Goal: Task Accomplishment & Management: Manage account settings

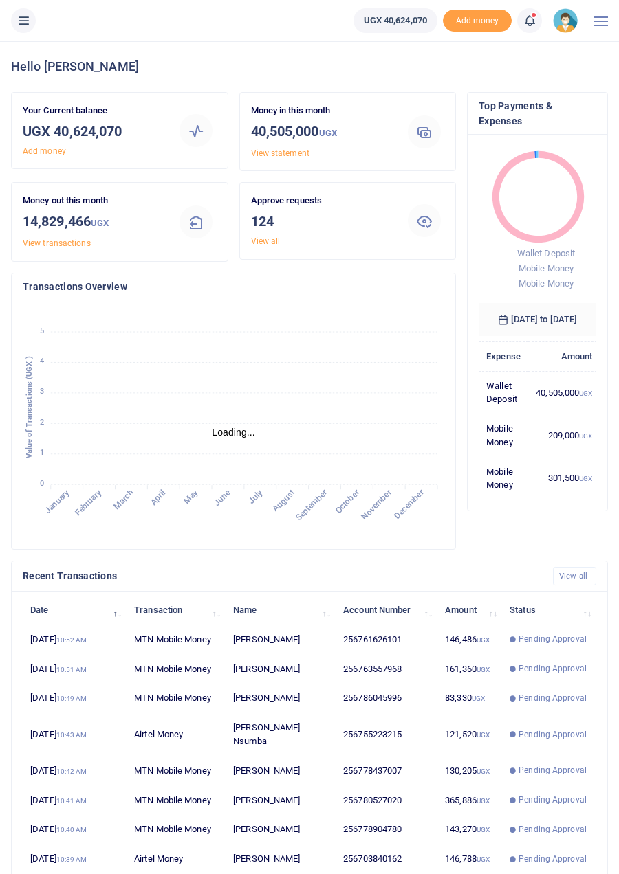
scroll to position [1, 1]
click at [268, 245] on link "View all" at bounding box center [266, 241] width 30 height 10
click at [274, 243] on link "View all" at bounding box center [266, 241] width 30 height 10
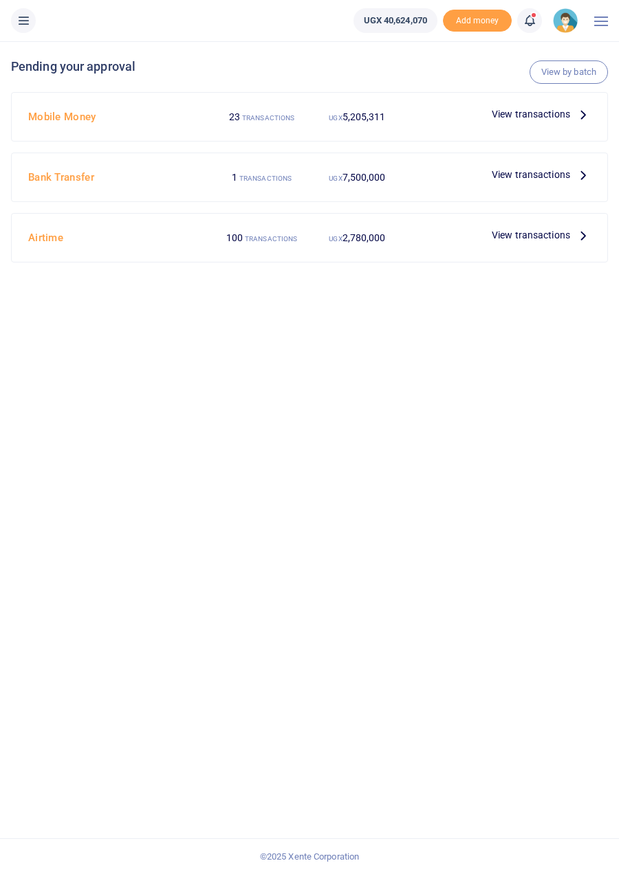
click at [581, 111] on icon at bounding box center [582, 114] width 15 height 15
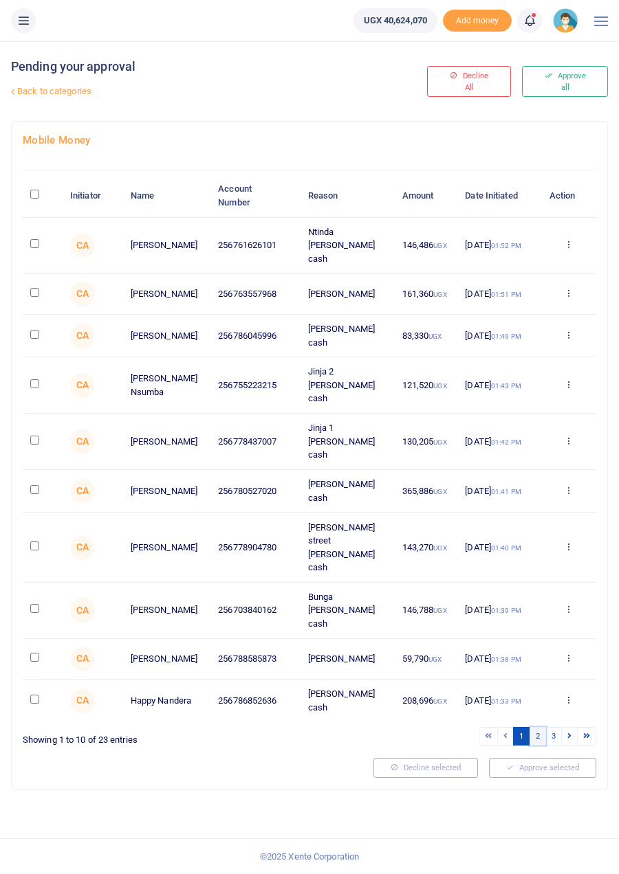
click at [535, 727] on link "2" at bounding box center [537, 736] width 16 height 19
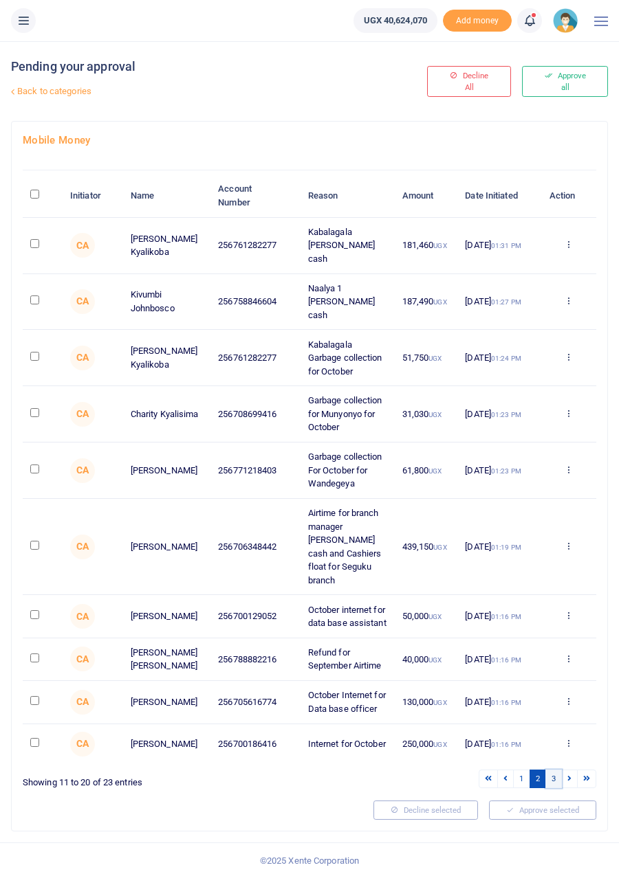
click at [555, 770] on link "3" at bounding box center [553, 779] width 16 height 19
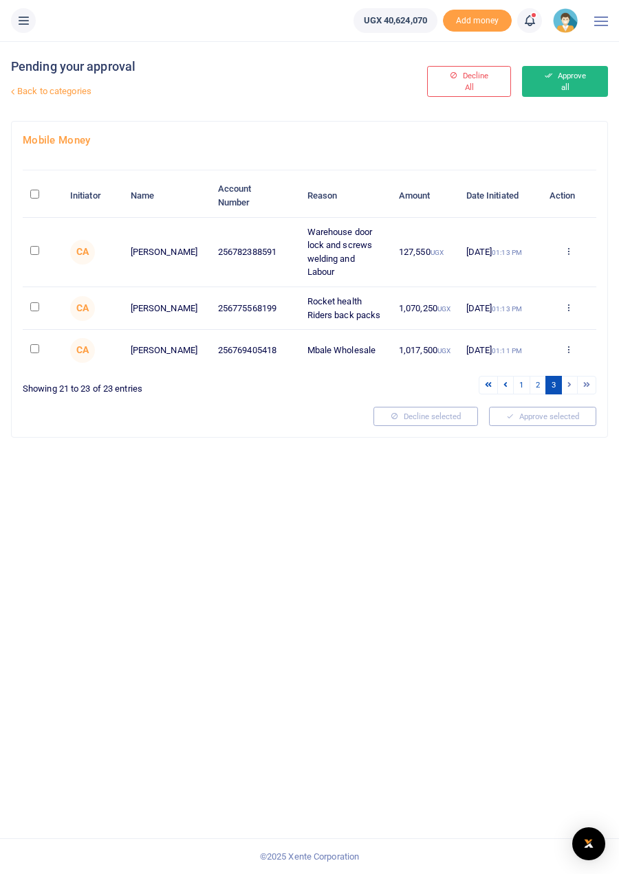
click at [584, 76] on button "Approve all" at bounding box center [565, 81] width 86 height 31
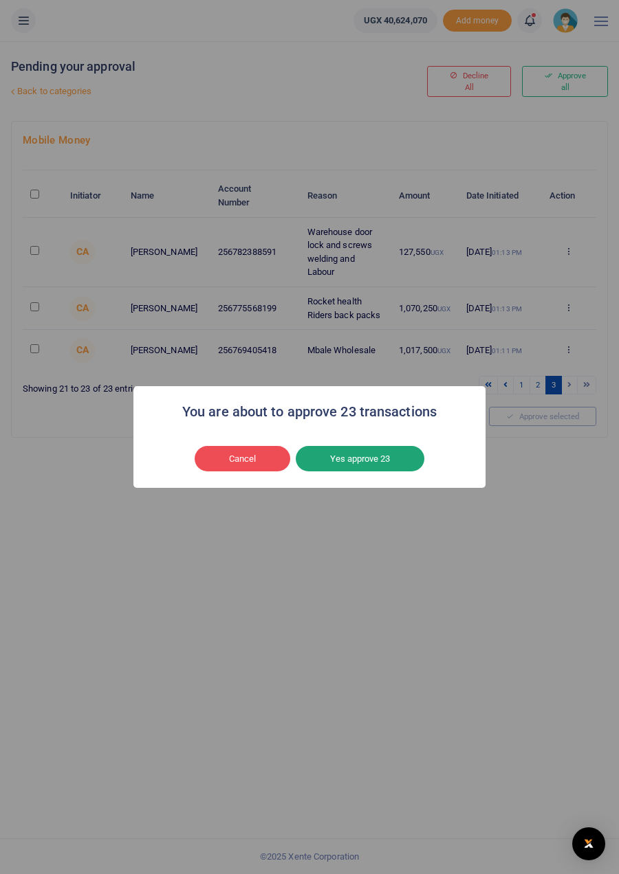
click at [383, 472] on button "Yes approve 23" at bounding box center [360, 459] width 129 height 26
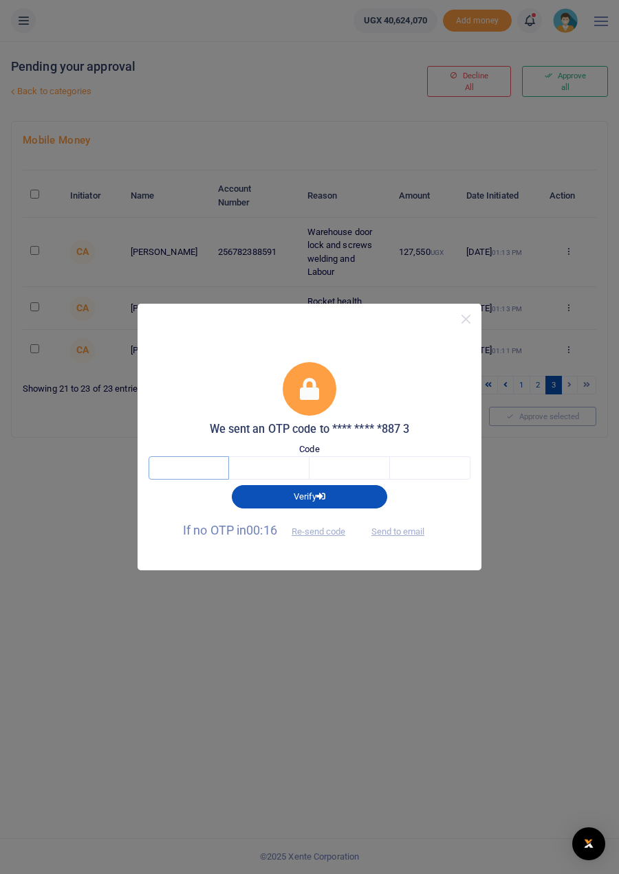
click at [196, 480] on input "text" at bounding box center [188, 467] width 80 height 23
type input "4"
type input "9"
type input "3"
type input "1"
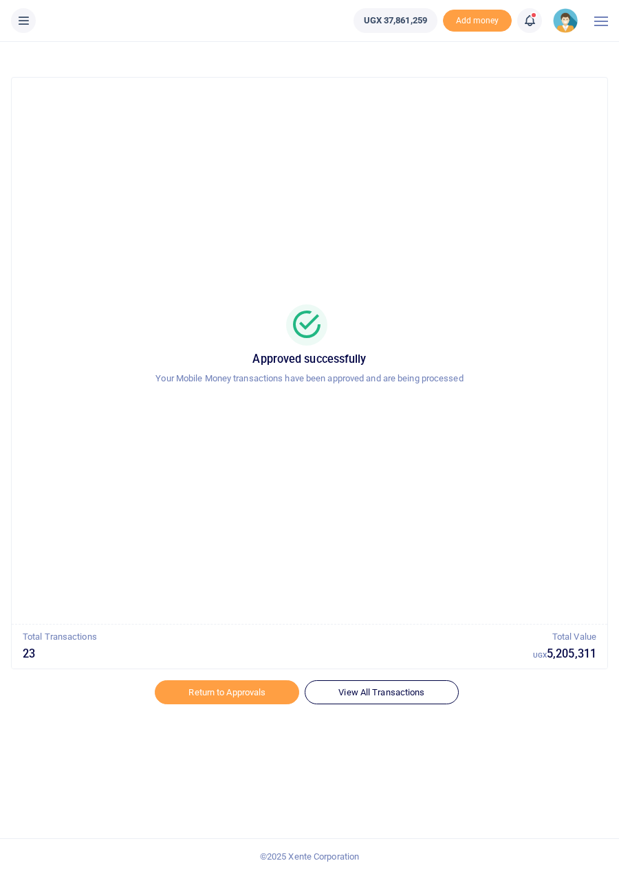
click at [536, 21] on span at bounding box center [536, 21] width 0 height 0
click at [412, 84] on div "Transactions to act upon You have 101 awaiting for your to act on" at bounding box center [431, 97] width 197 height 33
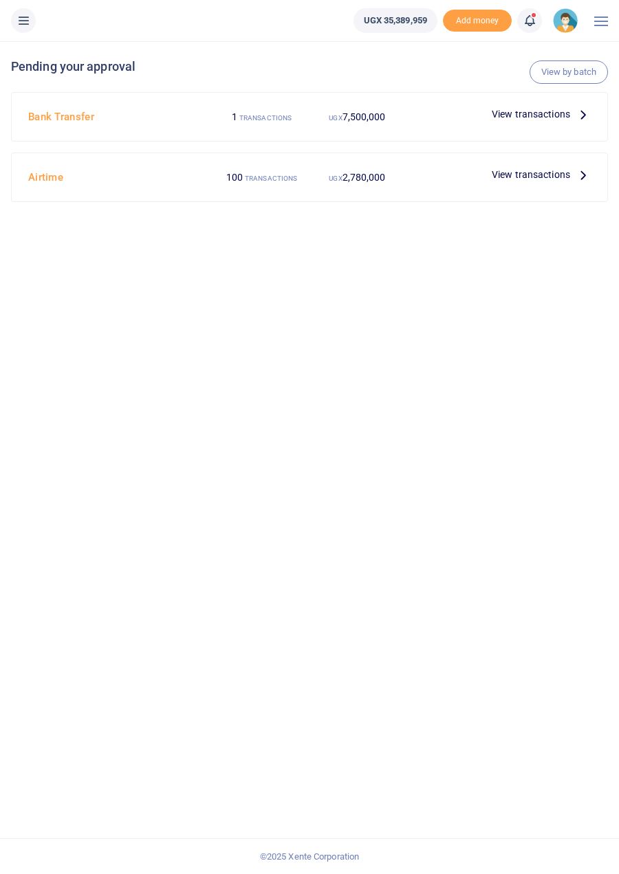
click at [585, 181] on icon at bounding box center [582, 174] width 15 height 15
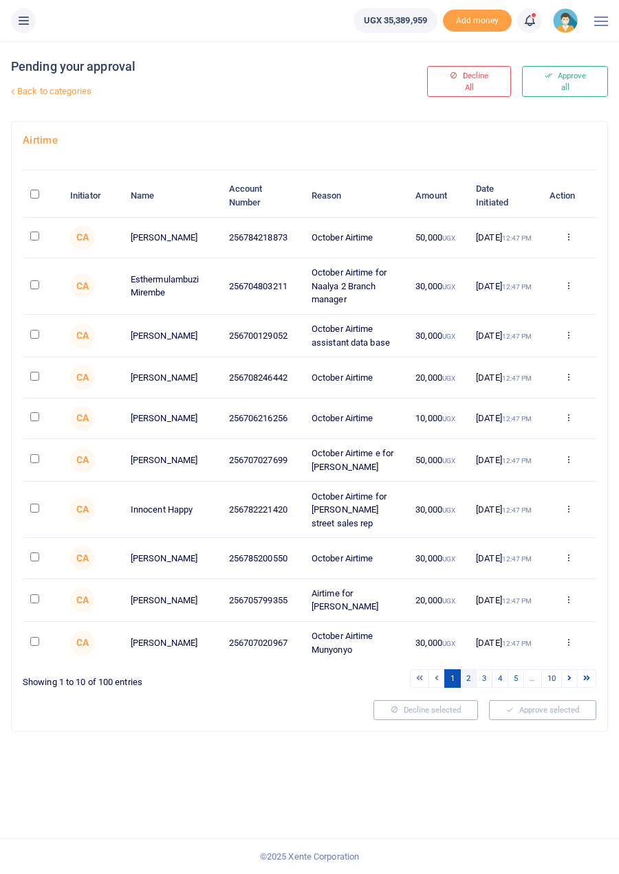
click at [467, 684] on link "2" at bounding box center [468, 678] width 16 height 19
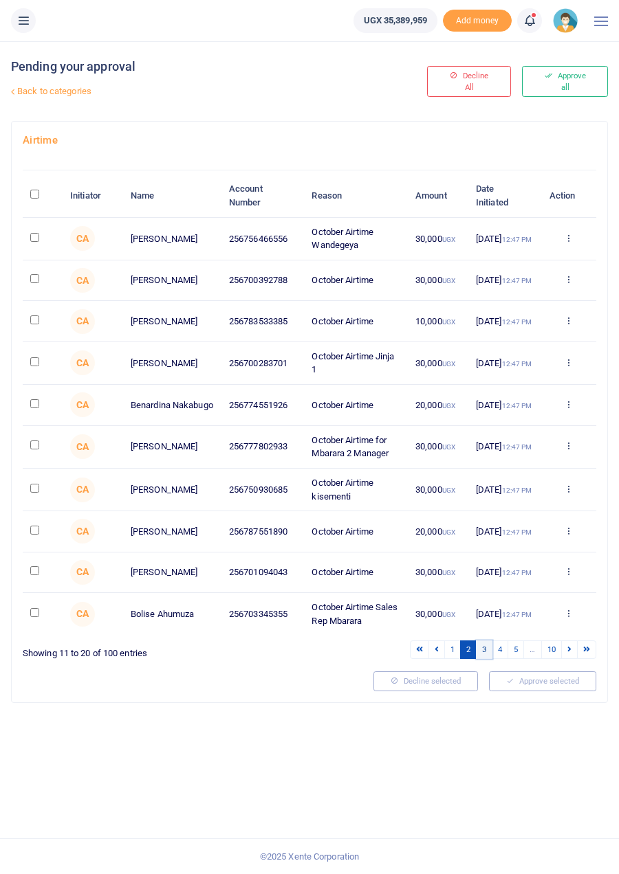
click at [483, 656] on link "3" at bounding box center [484, 650] width 16 height 19
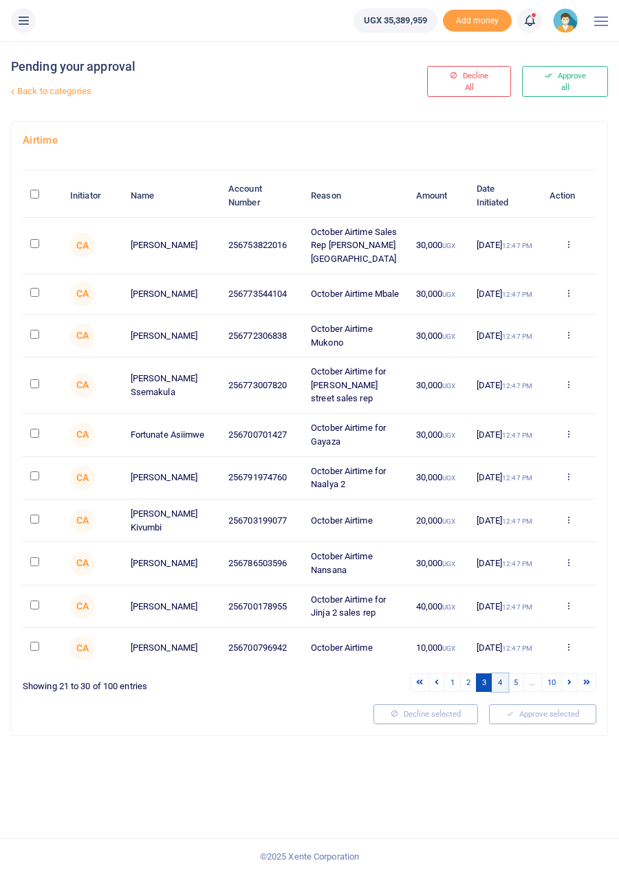
click at [501, 674] on link "4" at bounding box center [499, 683] width 16 height 19
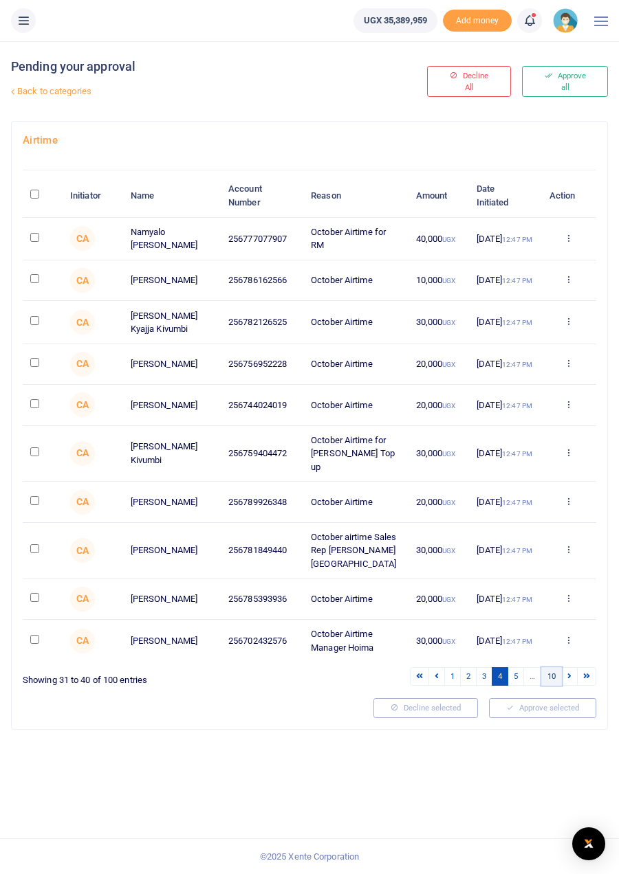
click at [548, 681] on link "10" at bounding box center [551, 676] width 21 height 19
click at [548, 673] on link "10" at bounding box center [551, 676] width 21 height 19
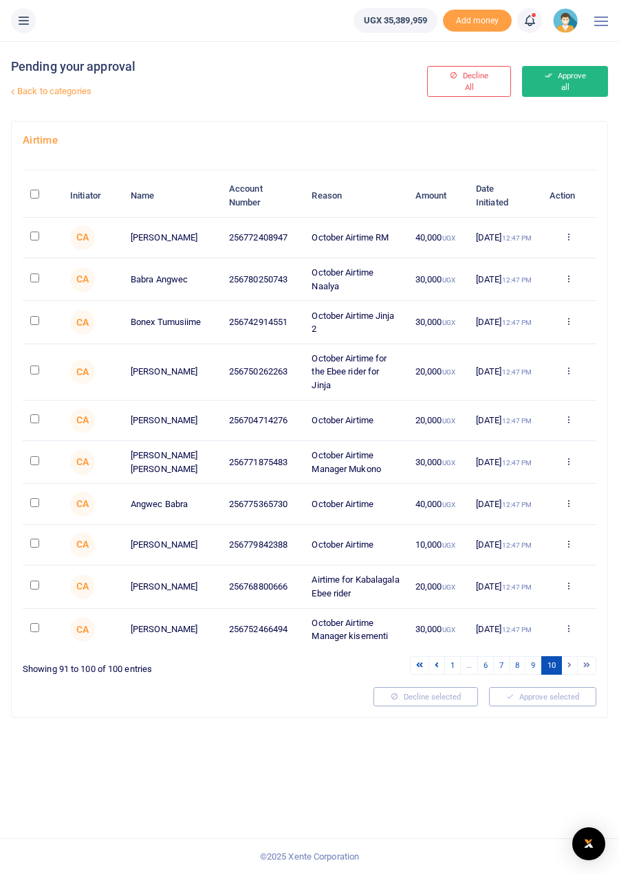
click at [568, 78] on button "Approve all" at bounding box center [565, 81] width 86 height 31
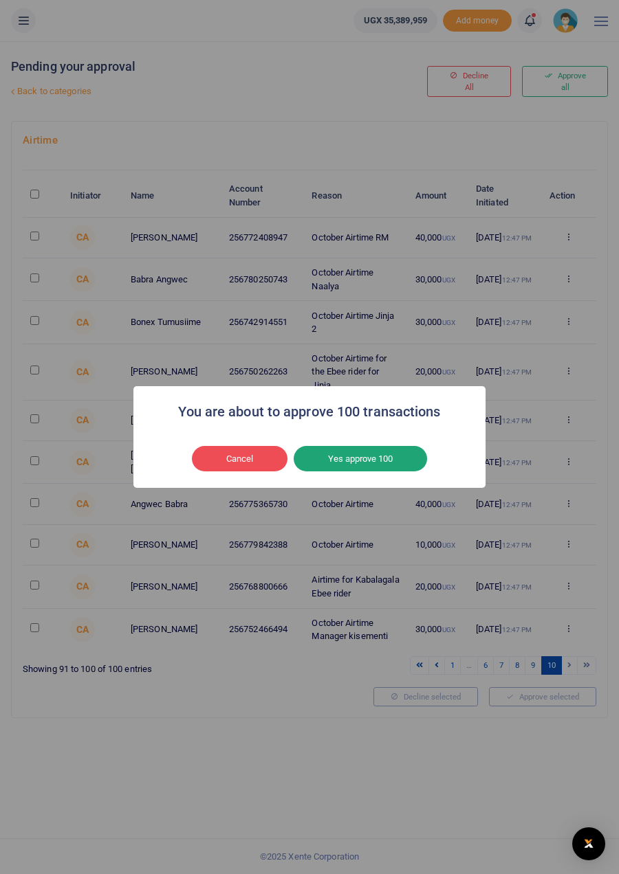
click at [397, 472] on button "Yes approve 100" at bounding box center [359, 459] width 133 height 26
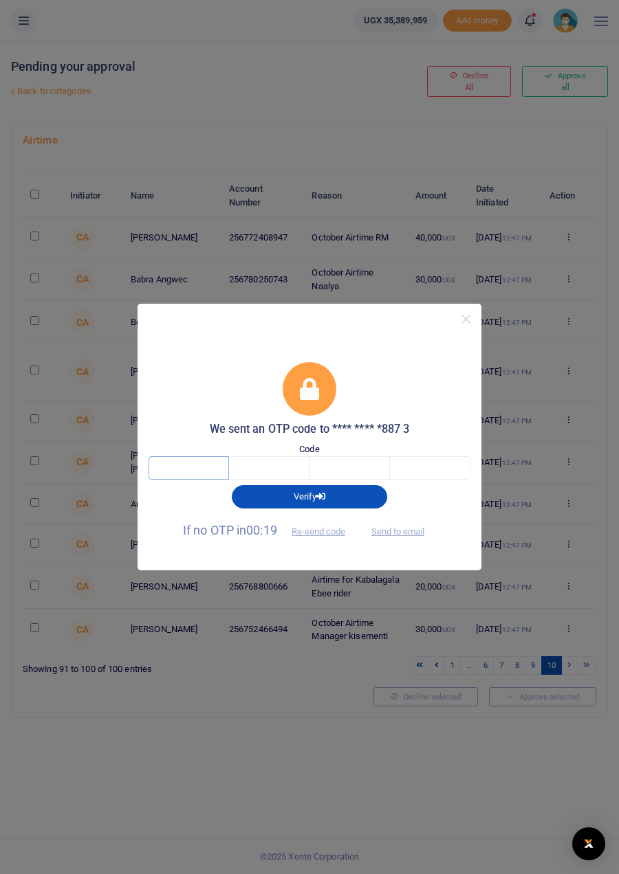
click at [208, 480] on input "text" at bounding box center [188, 467] width 80 height 23
type input "8"
type input "3"
type input "1"
type input "7"
